Goal: Information Seeking & Learning: Learn about a topic

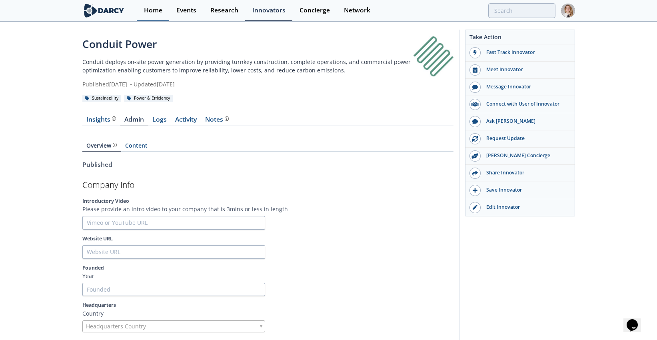
click at [162, 11] on div "Home" at bounding box center [153, 10] width 18 height 6
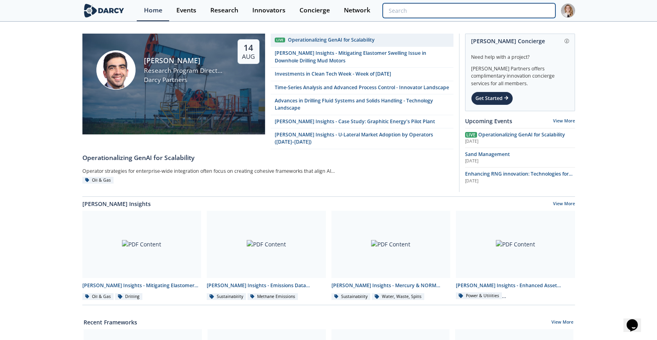
click at [508, 10] on input "search" at bounding box center [469, 10] width 172 height 15
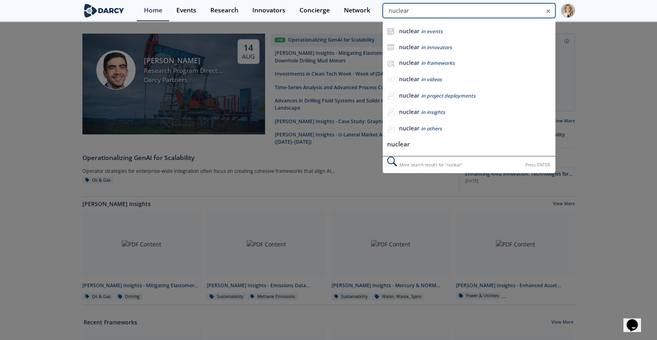
type input "nuclear"
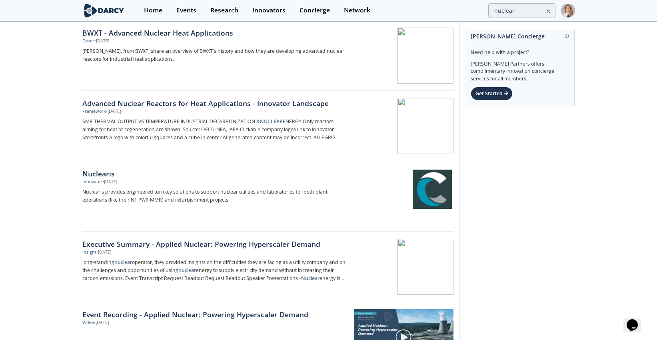
scroll to position [222, 0]
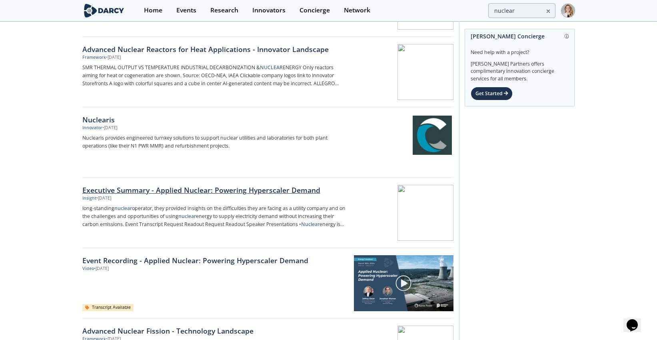
click at [225, 189] on div "Executive Summary - Applied Nuclear: Powering Hyperscaler Demand" at bounding box center [214, 190] width 265 height 10
